Goal: Transaction & Acquisition: Book appointment/travel/reservation

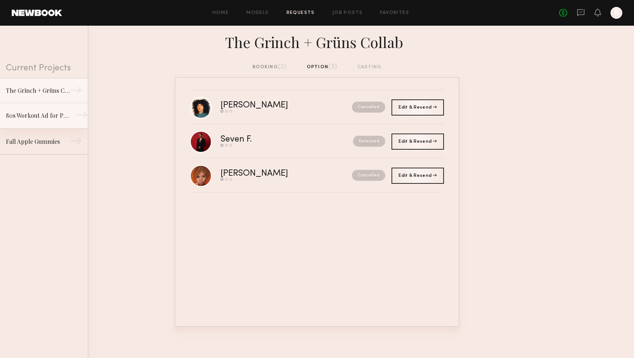
click at [64, 114] on link "80s Workout Ad for Preworkout Gummy →" at bounding box center [44, 116] width 88 height 26
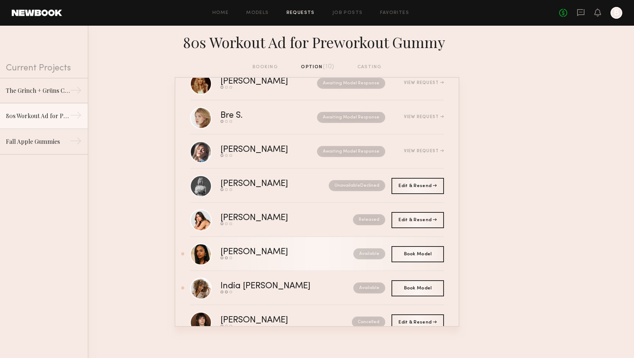
scroll to position [33, 0]
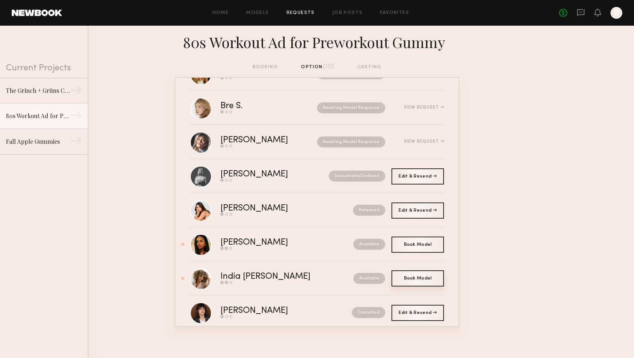
click at [409, 280] on span "Book Model" at bounding box center [418, 278] width 28 height 4
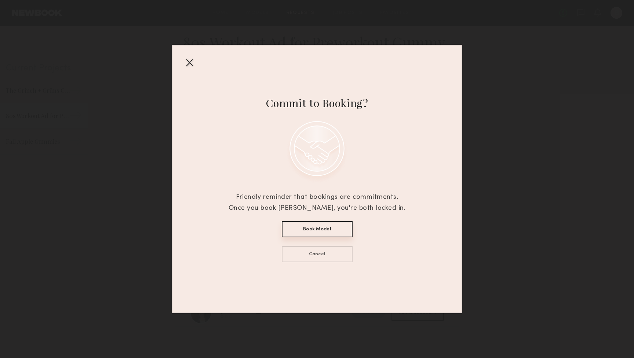
click at [336, 229] on button "Book Model" at bounding box center [317, 229] width 71 height 16
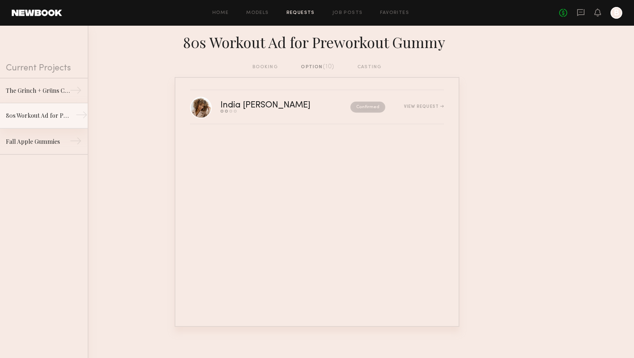
click at [47, 118] on div "80s Workout Ad for Preworkout Gummy" at bounding box center [38, 115] width 64 height 9
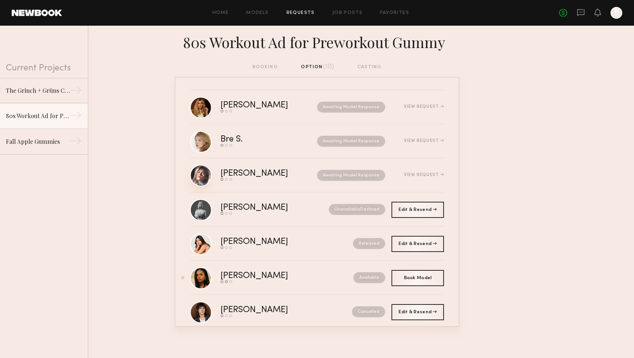
click at [196, 178] on link at bounding box center [201, 176] width 22 height 22
click at [210, 140] on link at bounding box center [201, 142] width 22 height 22
click at [213, 108] on link "Kira M. Send request Model response Book model Awaiting Model Response View Req…" at bounding box center [317, 107] width 254 height 34
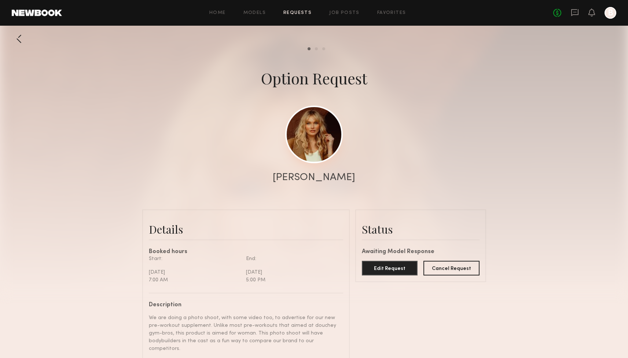
click at [316, 131] on link at bounding box center [314, 135] width 58 height 58
click at [595, 12] on icon at bounding box center [592, 12] width 7 height 8
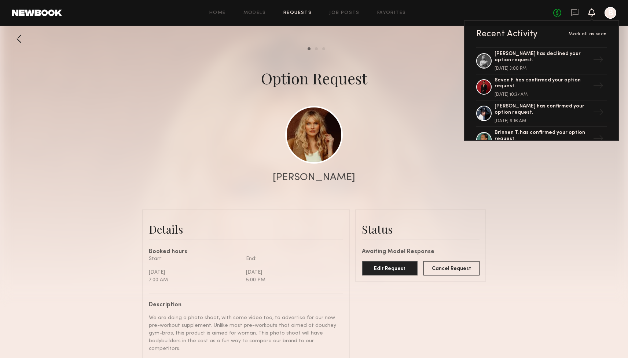
click at [289, 12] on link "Requests" at bounding box center [297, 13] width 28 height 5
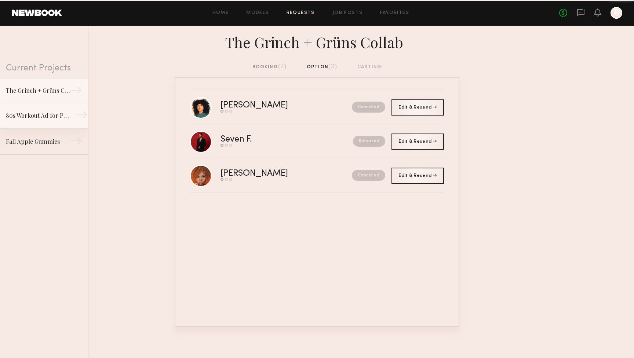
click at [31, 108] on link "80s Workout Ad for Preworkout Gummy →" at bounding box center [44, 116] width 88 height 26
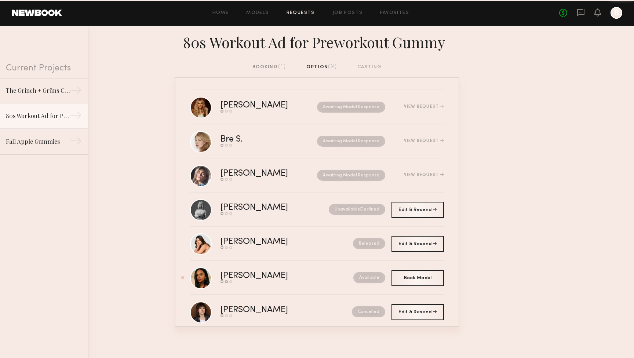
click at [252, 67] on div "booking (1)" at bounding box center [269, 67] width 34 height 8
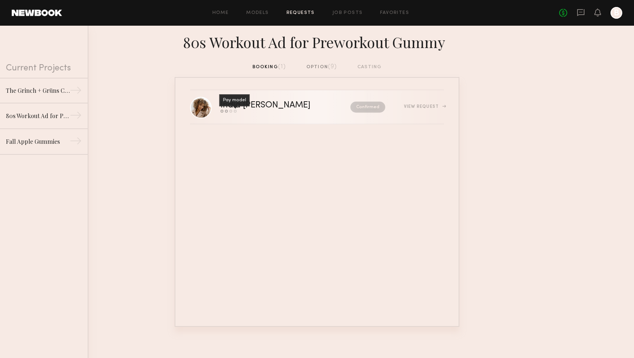
click at [235, 110] on div "Pay model" at bounding box center [235, 111] width 3 height 3
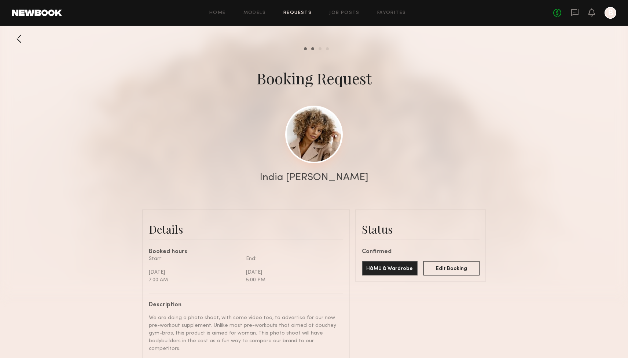
scroll to position [740, 0]
click at [305, 142] on link at bounding box center [314, 135] width 58 height 58
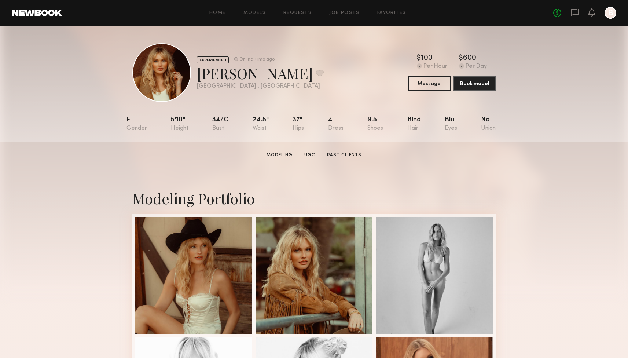
click at [58, 15] on link at bounding box center [37, 13] width 50 height 7
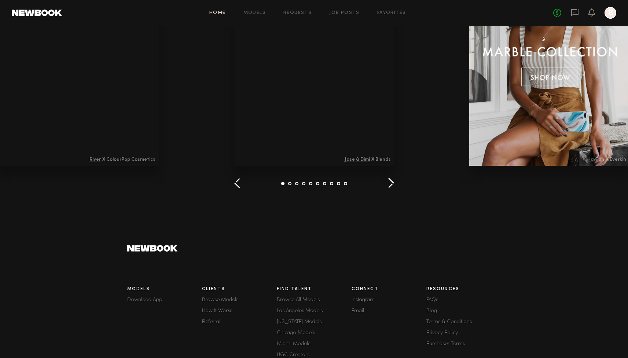
scroll to position [977, 0]
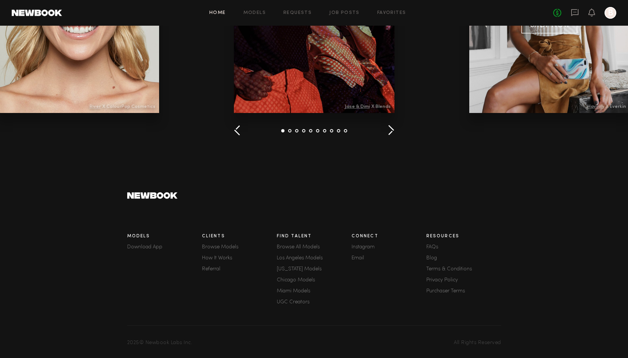
click at [366, 245] on link "Instagram" at bounding box center [389, 247] width 75 height 5
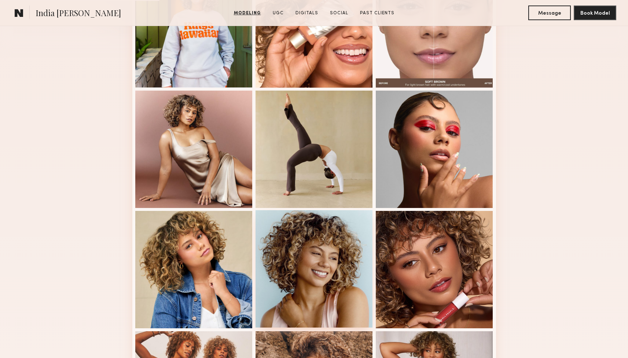
scroll to position [443, 0]
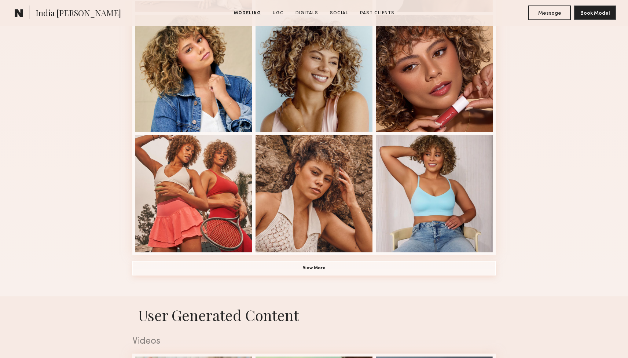
click at [369, 272] on button "View More" at bounding box center [314, 268] width 364 height 15
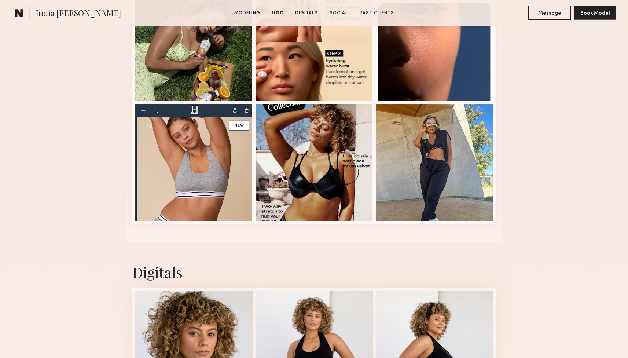
scroll to position [1897, 0]
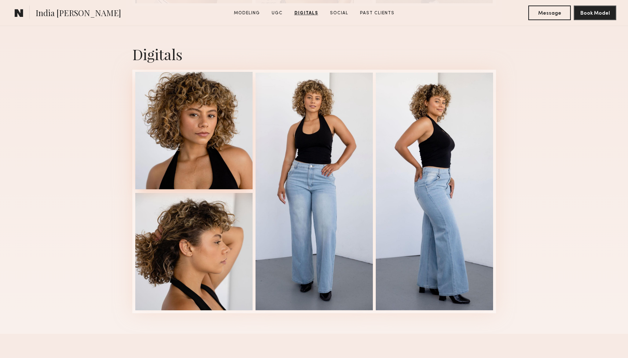
click at [238, 173] on div at bounding box center [193, 130] width 117 height 117
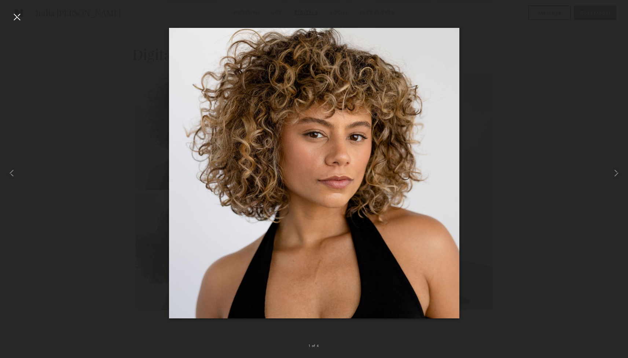
click at [552, 180] on div at bounding box center [314, 173] width 628 height 323
drag, startPoint x: 14, startPoint y: 15, endPoint x: 18, endPoint y: 15, distance: 4.1
click at [14, 15] on div at bounding box center [17, 17] width 12 height 12
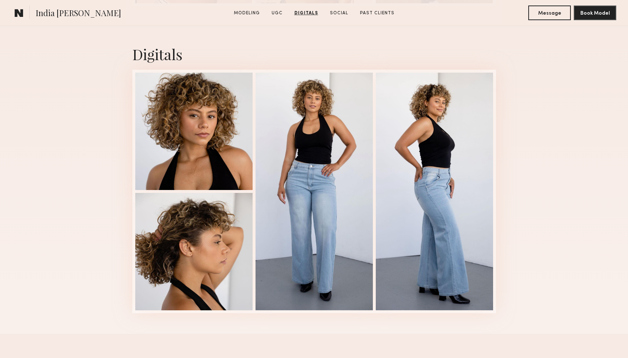
click at [22, 14] on common-icon at bounding box center [19, 13] width 9 height 10
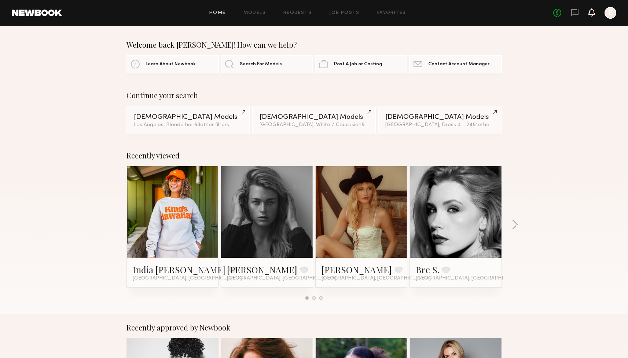
click at [594, 13] on icon at bounding box center [592, 12] width 6 height 5
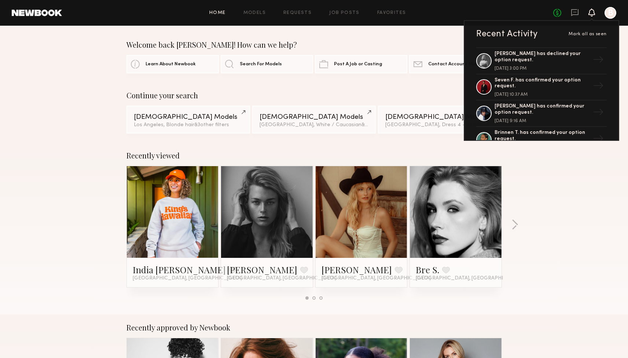
click at [594, 12] on icon at bounding box center [592, 12] width 6 height 5
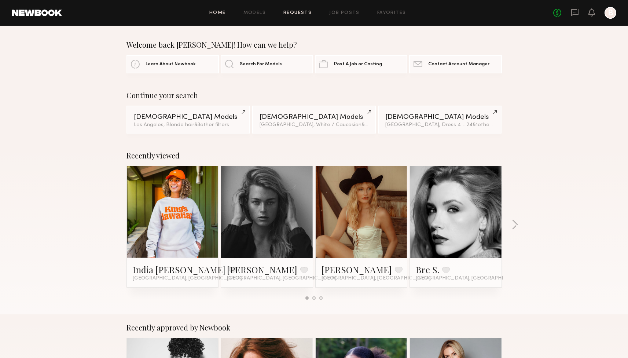
click at [293, 13] on link "Requests" at bounding box center [297, 13] width 28 height 5
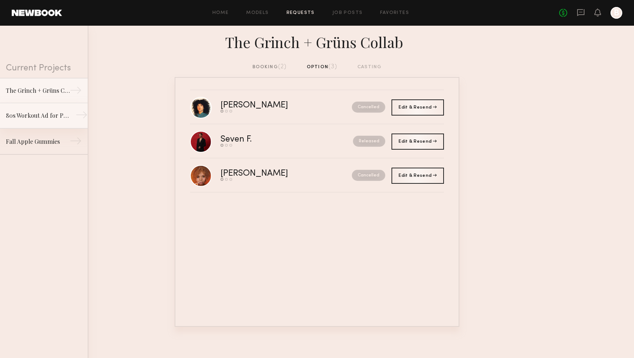
click at [36, 117] on div "80s Workout Ad for Preworkout Gummy" at bounding box center [38, 115] width 64 height 9
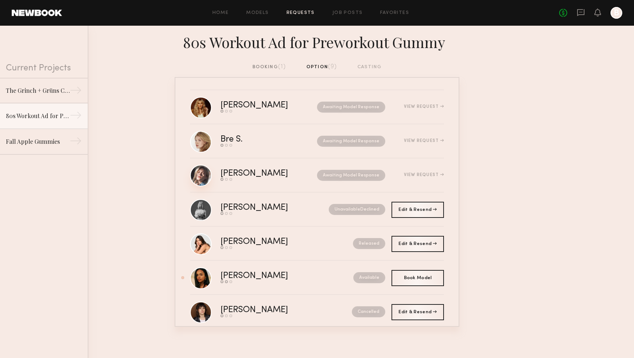
click at [206, 178] on link at bounding box center [201, 176] width 22 height 22
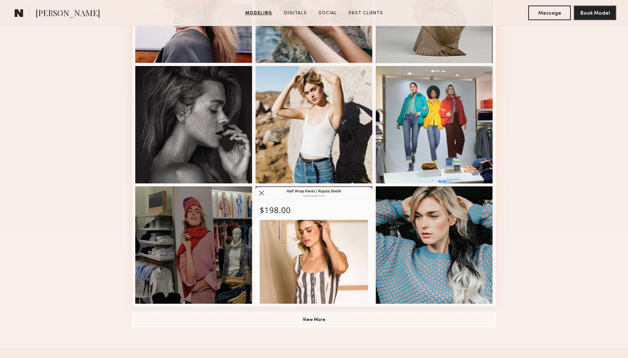
scroll to position [459, 0]
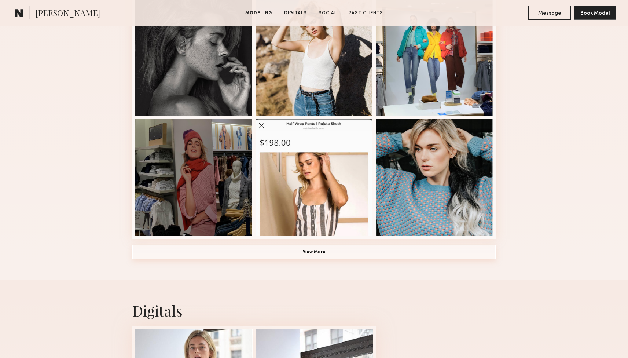
click at [323, 254] on button "View More" at bounding box center [314, 252] width 364 height 15
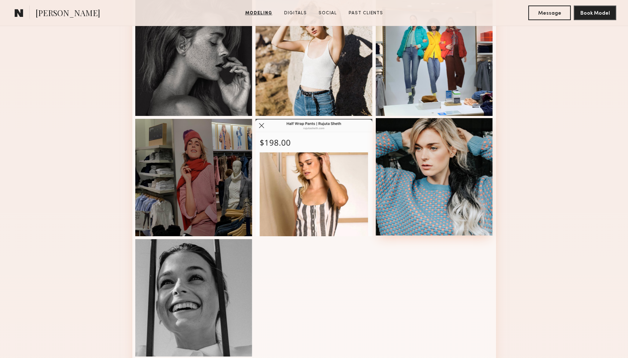
scroll to position [587, 0]
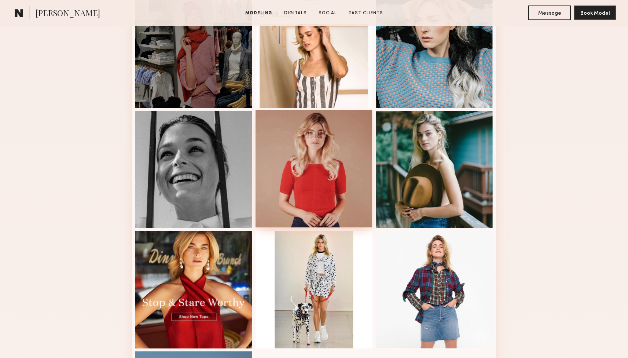
click at [343, 195] on div at bounding box center [314, 168] width 117 height 117
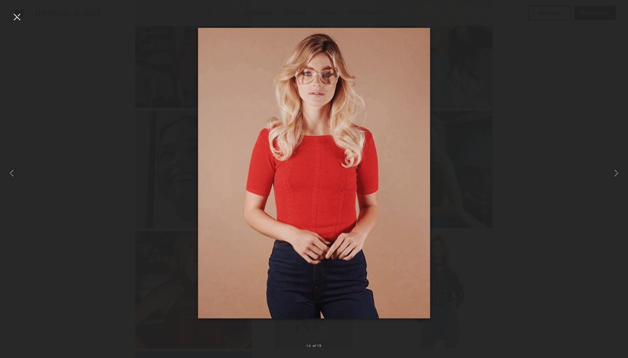
click at [584, 179] on div at bounding box center [314, 173] width 628 height 323
click at [513, 36] on div at bounding box center [314, 173] width 628 height 323
click at [21, 15] on div at bounding box center [17, 17] width 12 height 12
